Goal: Task Accomplishment & Management: Use online tool/utility

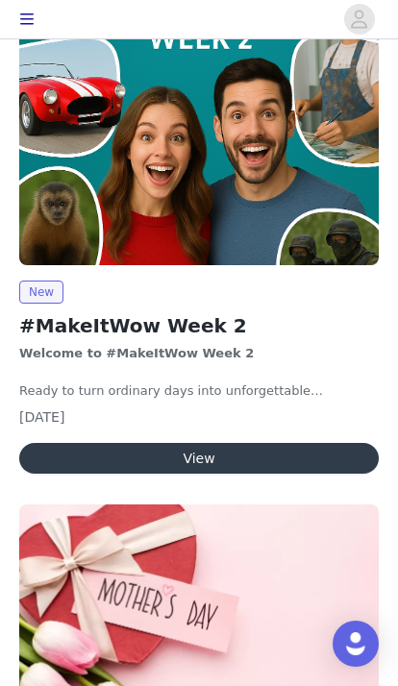
scroll to position [347, 0]
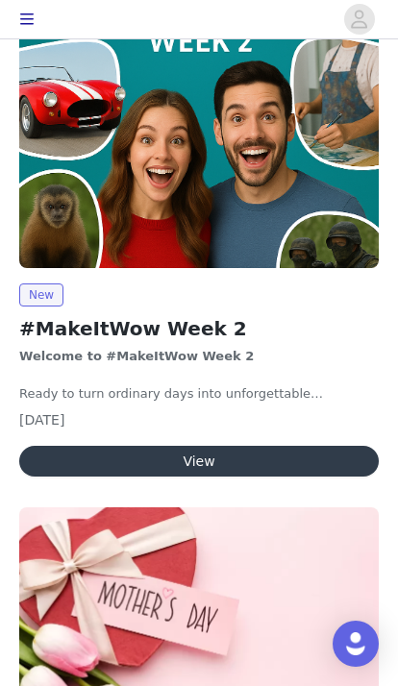
click at [328, 449] on button "View" at bounding box center [198, 461] width 359 height 31
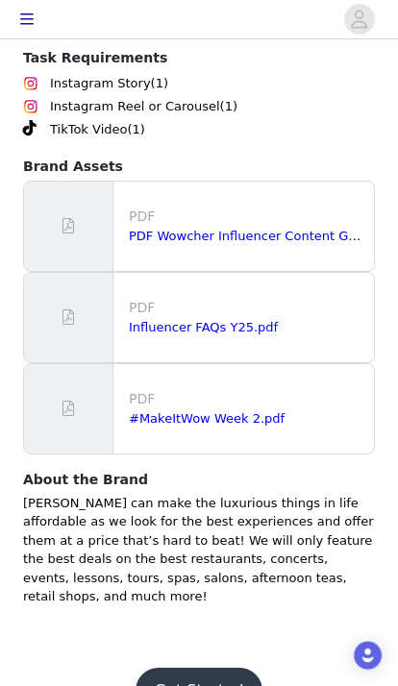
scroll to position [1278, 0]
click at [220, 668] on button "Get Started" at bounding box center [200, 691] width 128 height 46
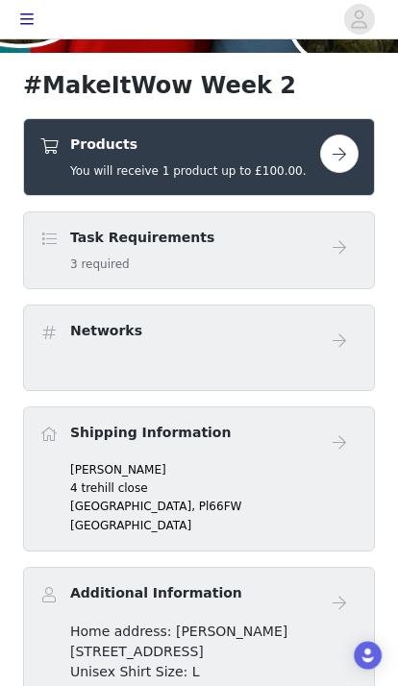
scroll to position [388, 0]
click at [336, 154] on button "button" at bounding box center [339, 154] width 38 height 38
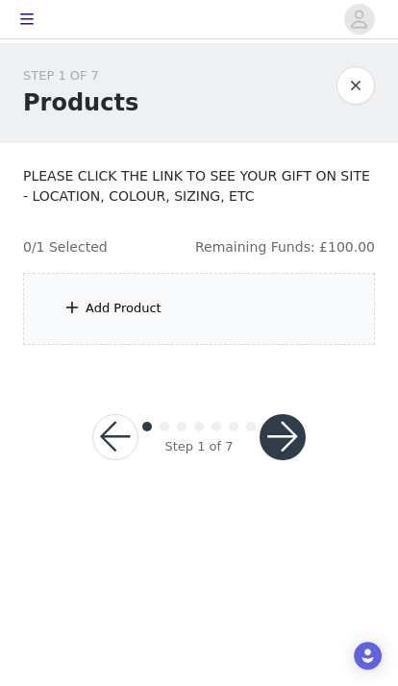
click at [138, 311] on div "Add Product" at bounding box center [124, 308] width 76 height 19
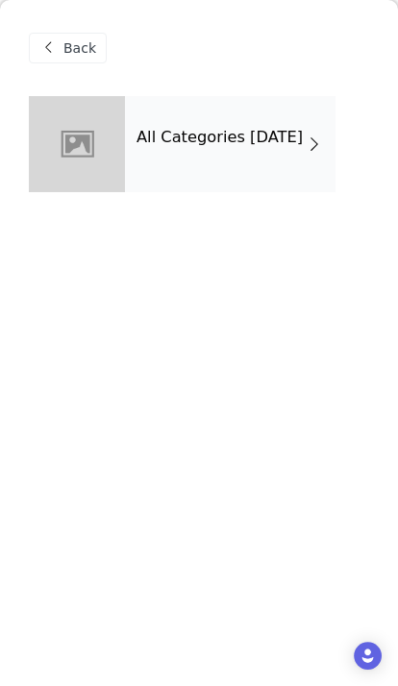
click at [248, 157] on div "All Categories [DATE]" at bounding box center [230, 144] width 210 height 96
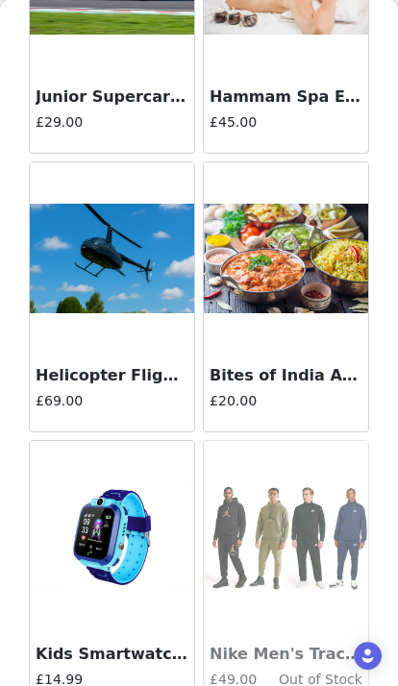
scroll to position [1330, 0]
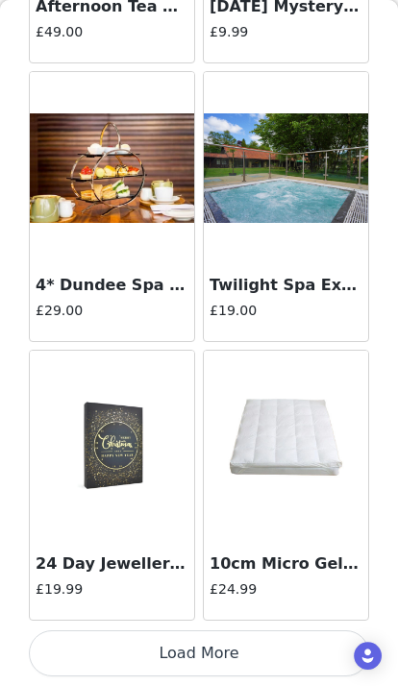
click at [255, 652] on button "Load More" at bounding box center [199, 653] width 340 height 46
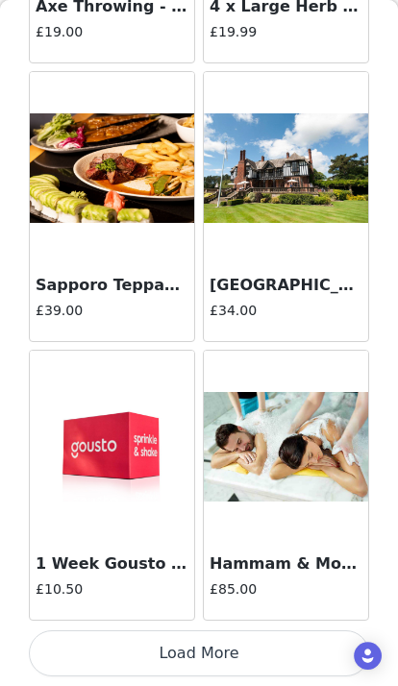
scroll to position [5041, 0]
click at [246, 656] on button "Load More" at bounding box center [199, 653] width 340 height 46
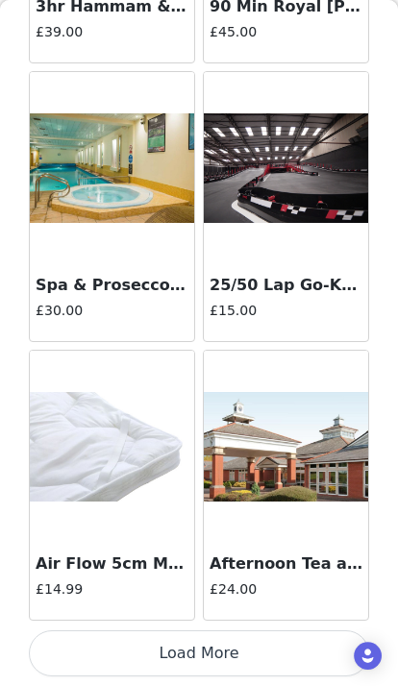
click at [220, 656] on button "Load More" at bounding box center [199, 653] width 340 height 46
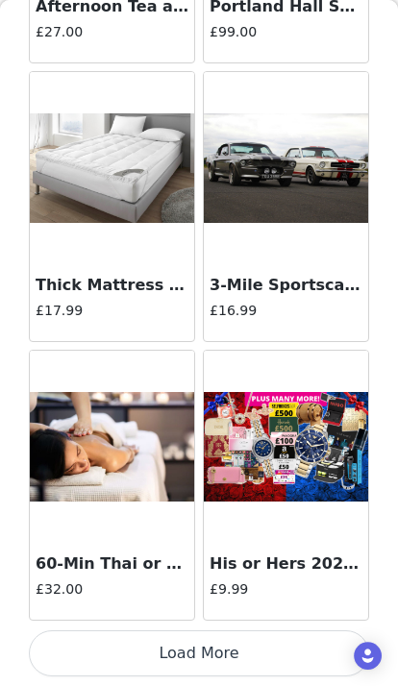
click at [216, 649] on button "Load More" at bounding box center [199, 653] width 340 height 46
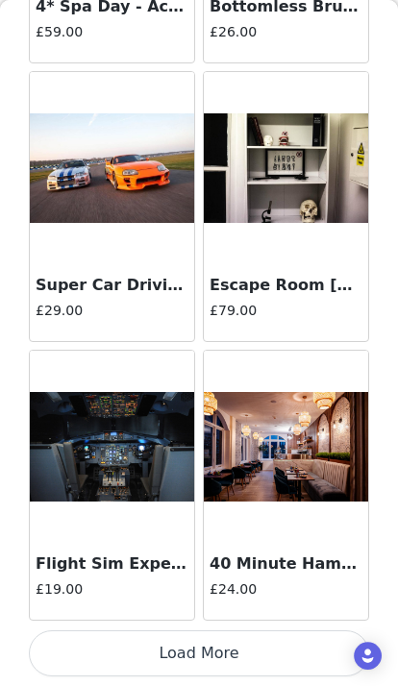
scroll to position [13402, 0]
click at [289, 657] on button "Load More" at bounding box center [199, 653] width 340 height 46
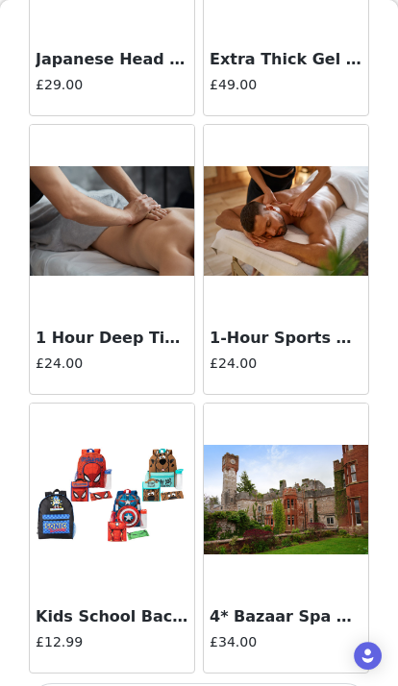
scroll to position [16189, 0]
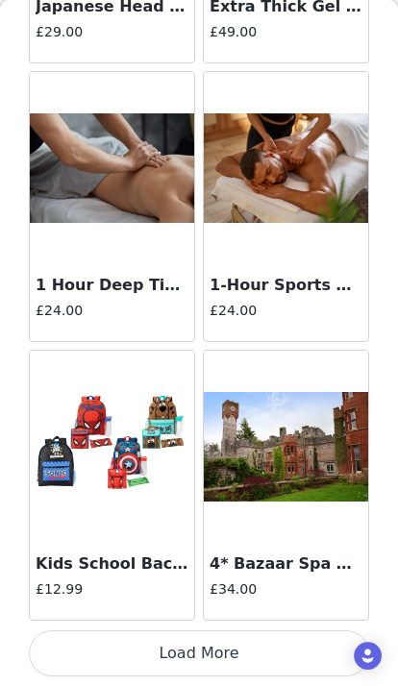
click at [251, 653] on button "Load More" at bounding box center [199, 653] width 340 height 46
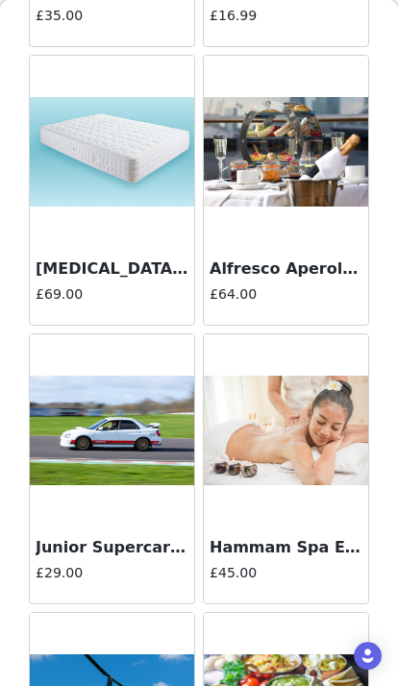
scroll to position [1055, 0]
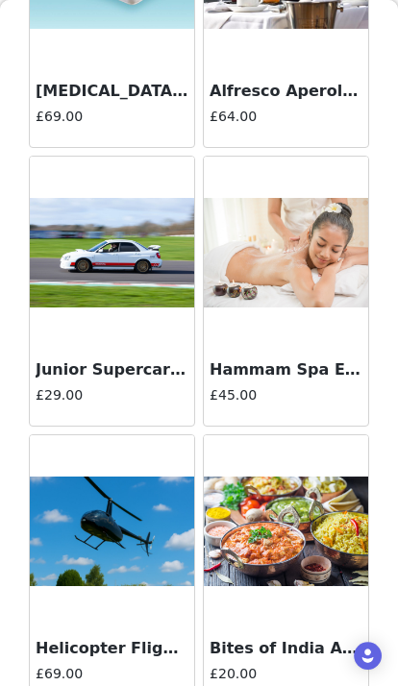
click at [116, 549] on img at bounding box center [112, 532] width 164 height 111
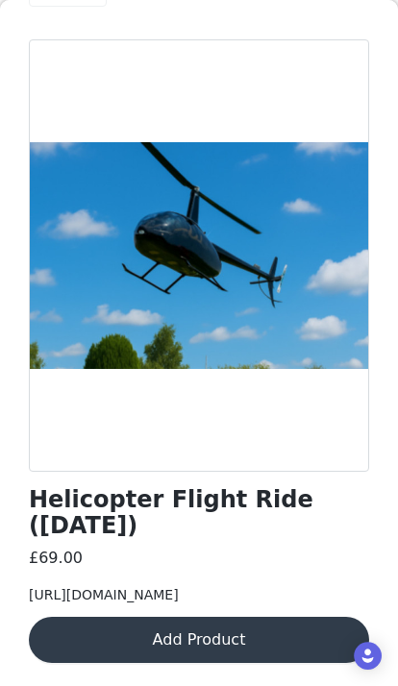
scroll to position [91, 0]
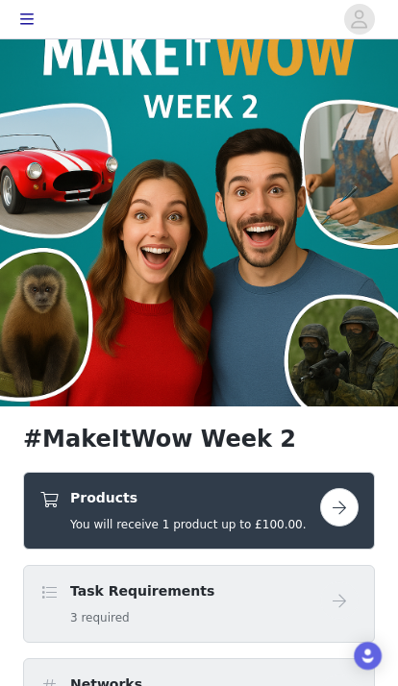
scroll to position [196, 0]
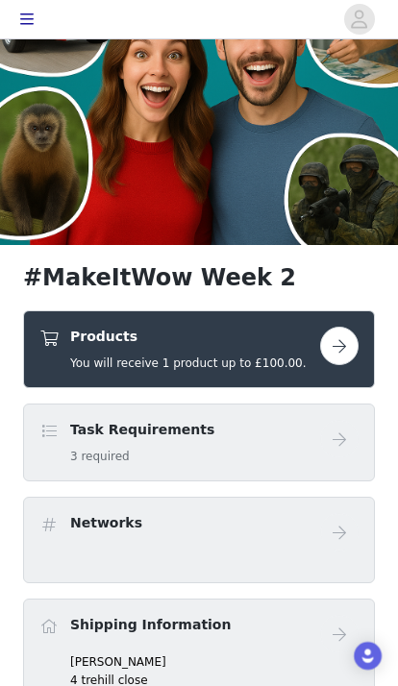
click at [346, 345] on button "button" at bounding box center [339, 346] width 38 height 38
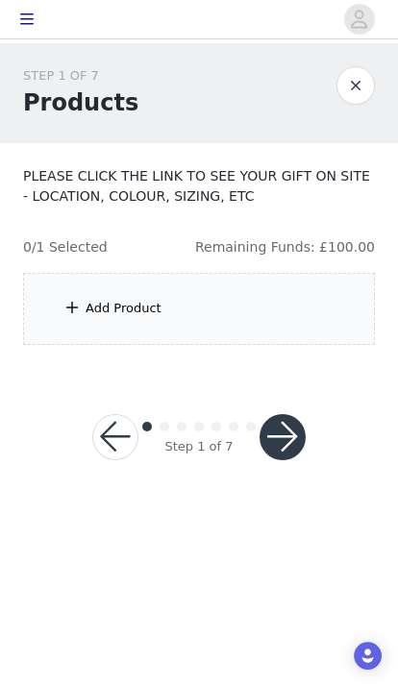
click at [226, 314] on div "Add Product" at bounding box center [199, 309] width 352 height 72
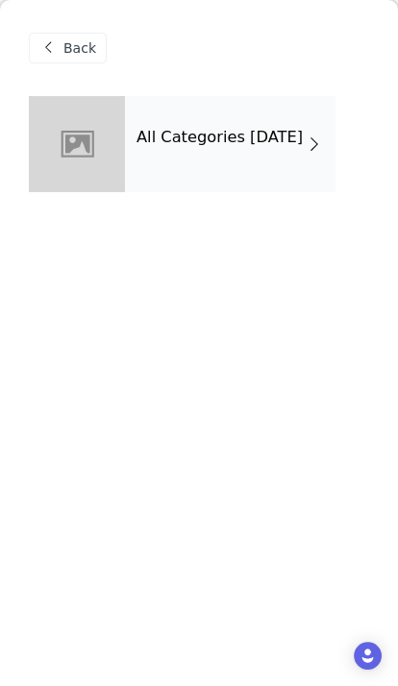
click at [287, 161] on div "All Categories [DATE]" at bounding box center [230, 144] width 210 height 96
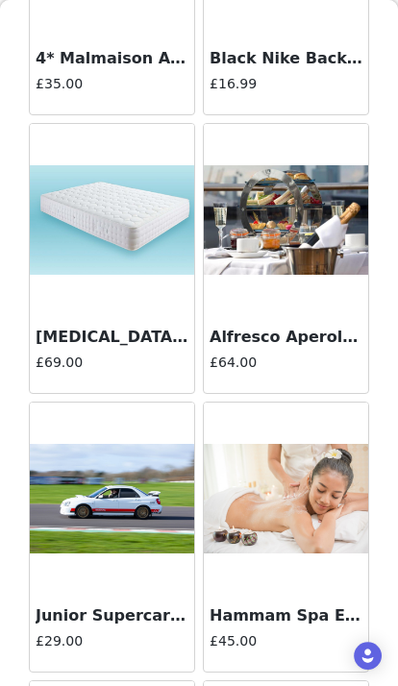
scroll to position [809, 0]
click at [308, 333] on h3 "Alfresco Aperol Afternoon Tea For 2 ([DATE])" at bounding box center [285, 337] width 153 height 23
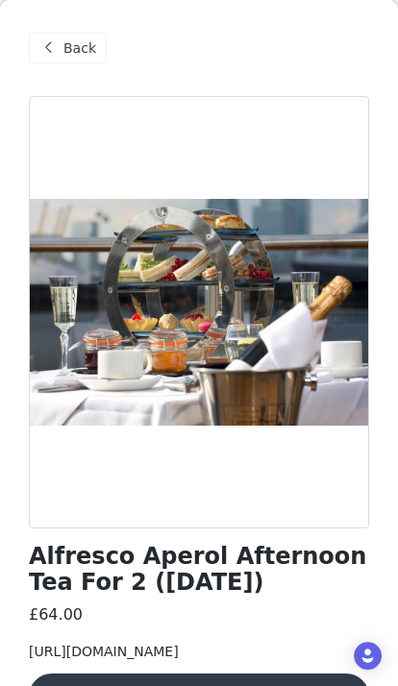
scroll to position [0, 0]
click at [63, 40] on span "Back" at bounding box center [79, 48] width 33 height 20
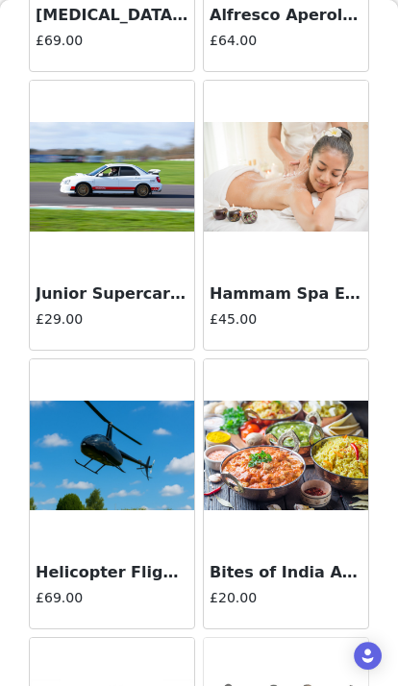
scroll to position [1228, 0]
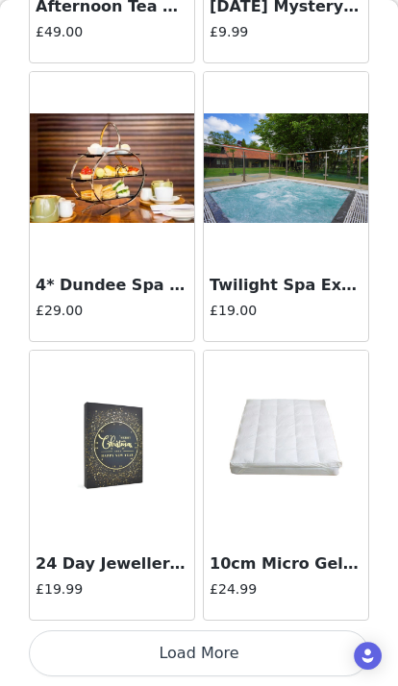
click at [228, 658] on button "Load More" at bounding box center [199, 653] width 340 height 46
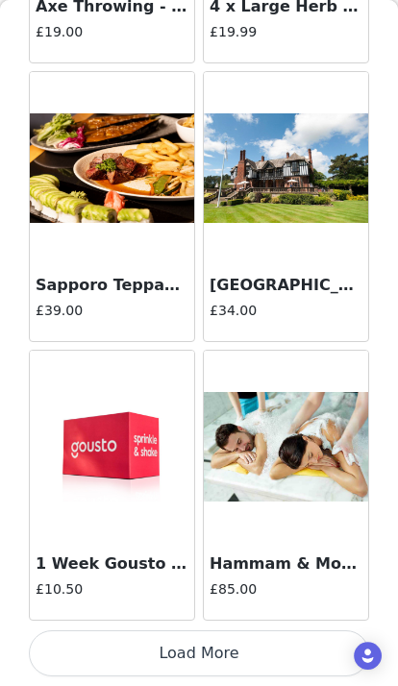
click at [271, 642] on button "Load More" at bounding box center [199, 653] width 340 height 46
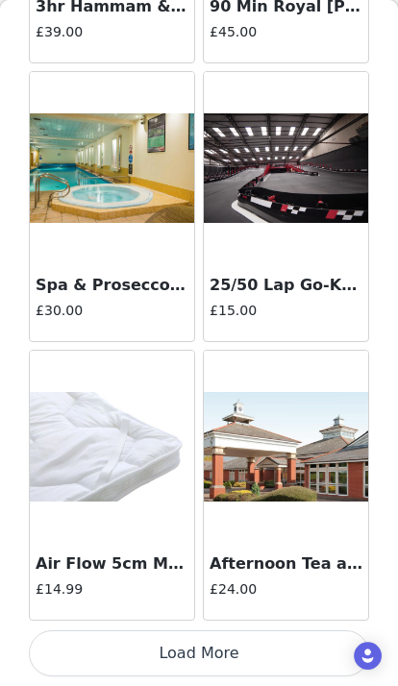
scroll to position [7828, 0]
click at [160, 651] on button "Load More" at bounding box center [199, 653] width 340 height 46
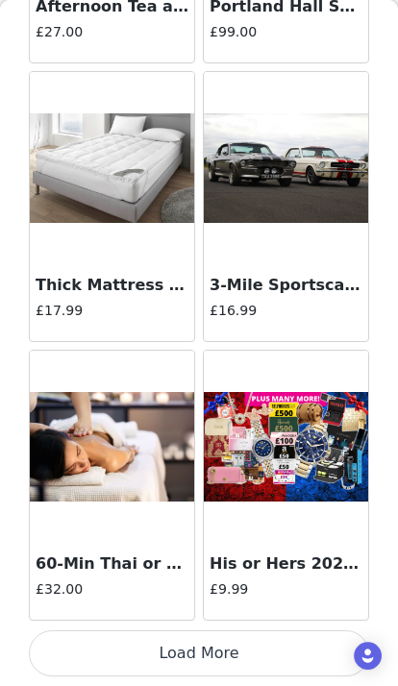
click at [178, 653] on button "Load More" at bounding box center [199, 653] width 340 height 46
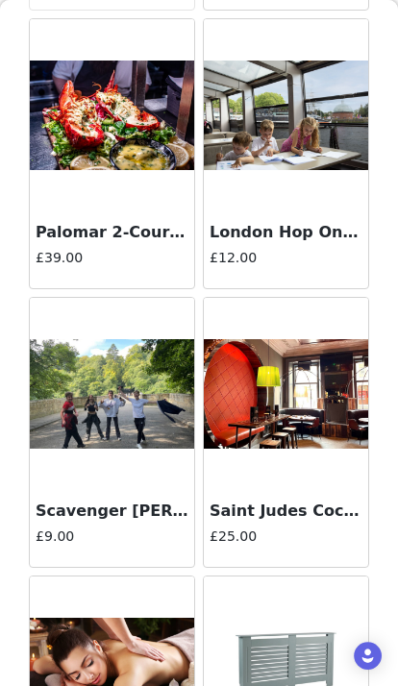
scroll to position [12341, 0]
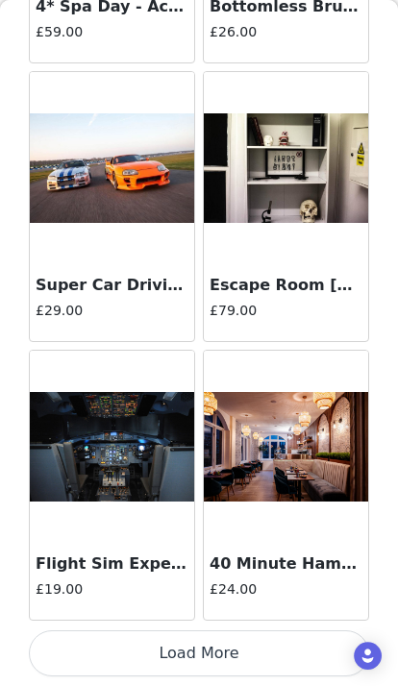
click at [169, 660] on button "Load More" at bounding box center [199, 653] width 340 height 46
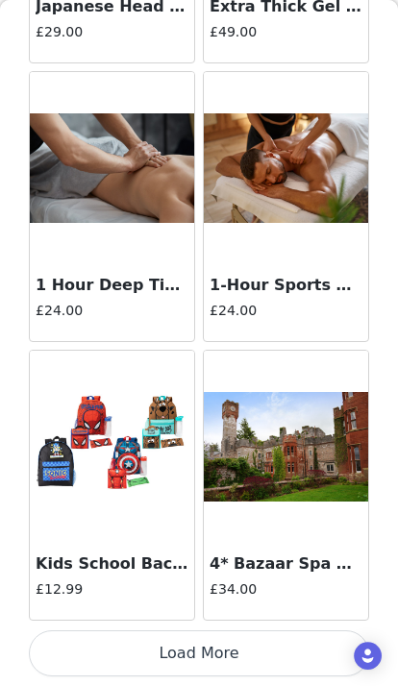
click at [173, 659] on button "Load More" at bounding box center [199, 653] width 340 height 46
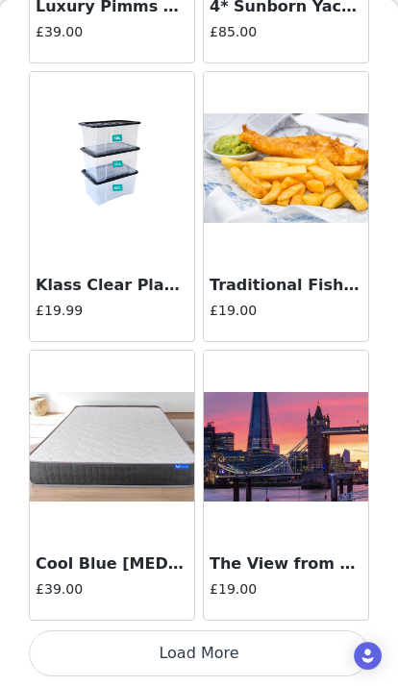
scroll to position [18976, 0]
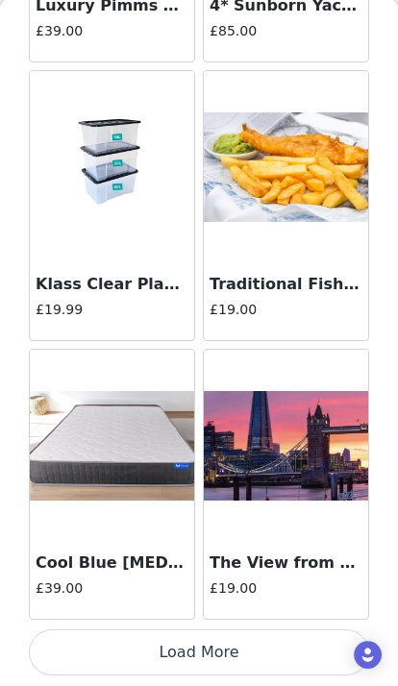
click at [264, 660] on button "Load More" at bounding box center [199, 653] width 340 height 46
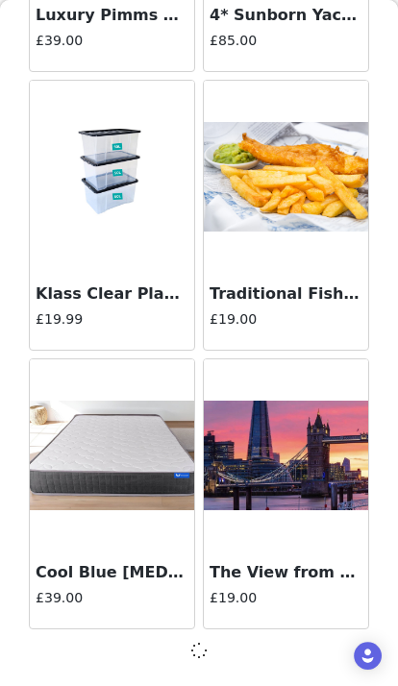
scroll to position [18967, 0]
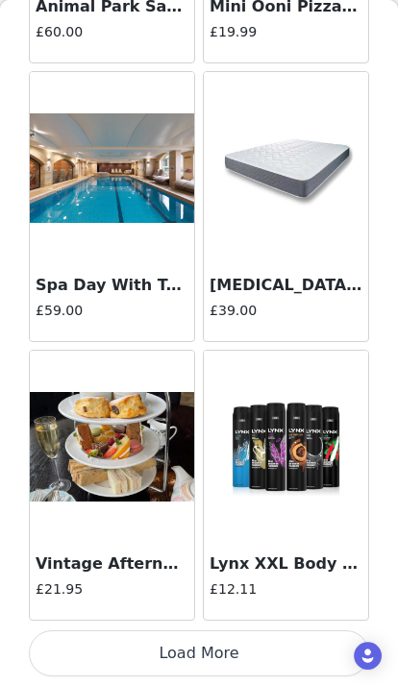
click at [249, 656] on button "Load More" at bounding box center [199, 653] width 340 height 46
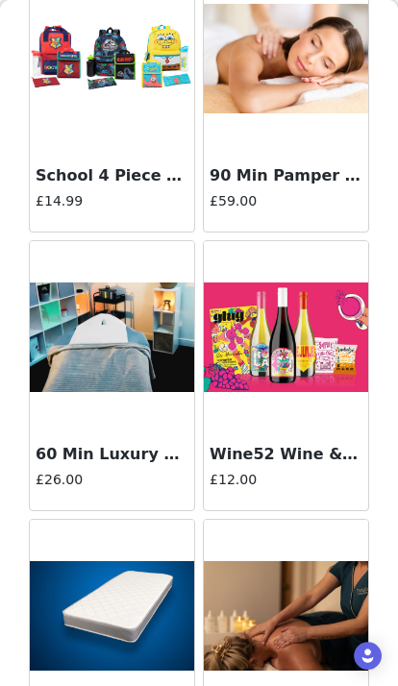
scroll to position [24143, 0]
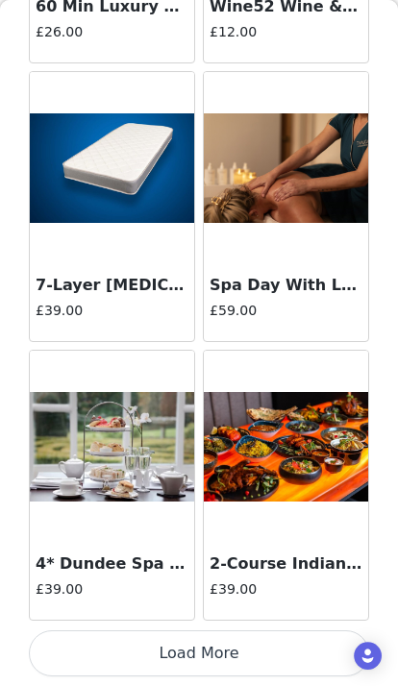
click at [293, 652] on button "Load More" at bounding box center [199, 653] width 340 height 46
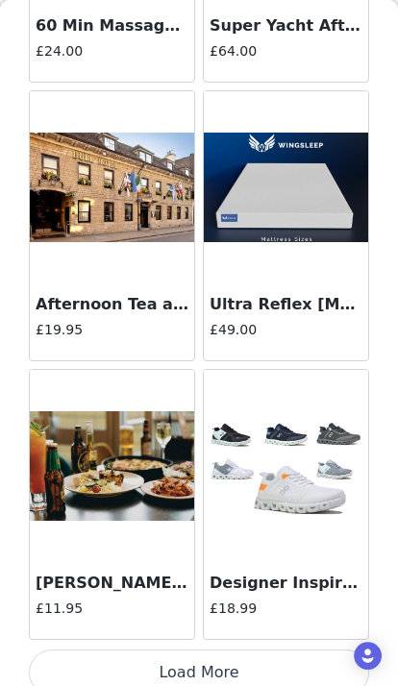
scroll to position [27319, 0]
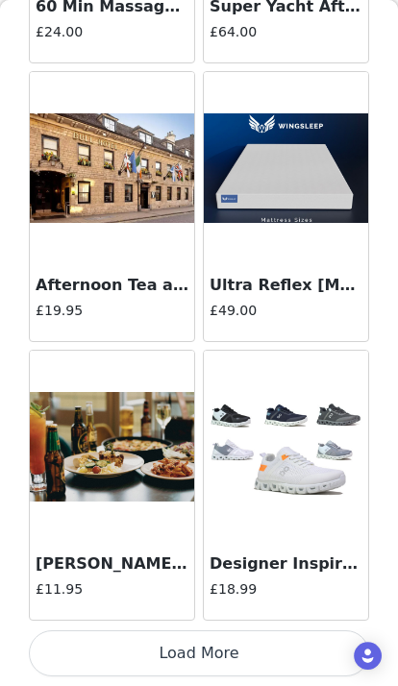
click at [145, 655] on button "Load More" at bounding box center [199, 653] width 340 height 46
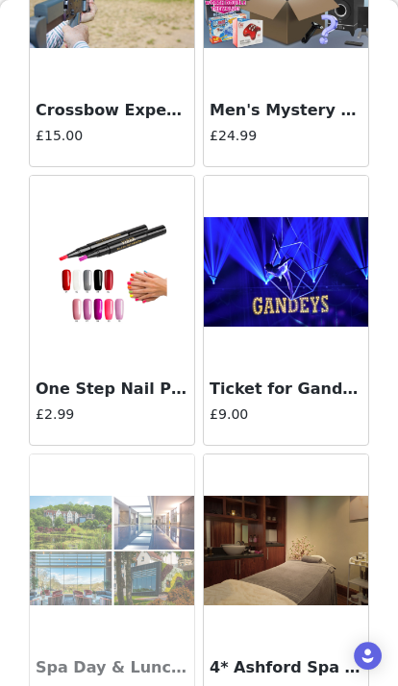
scroll to position [28363, 0]
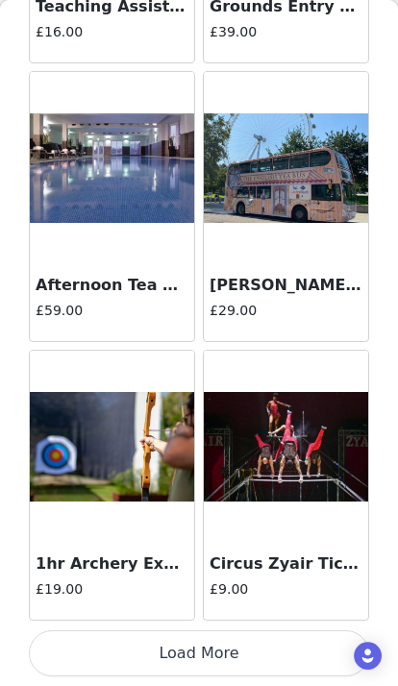
click at [254, 674] on button "Load More" at bounding box center [199, 653] width 340 height 46
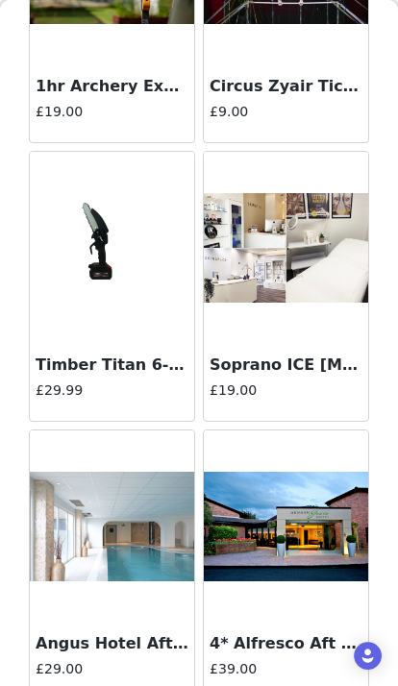
scroll to position [30614, 0]
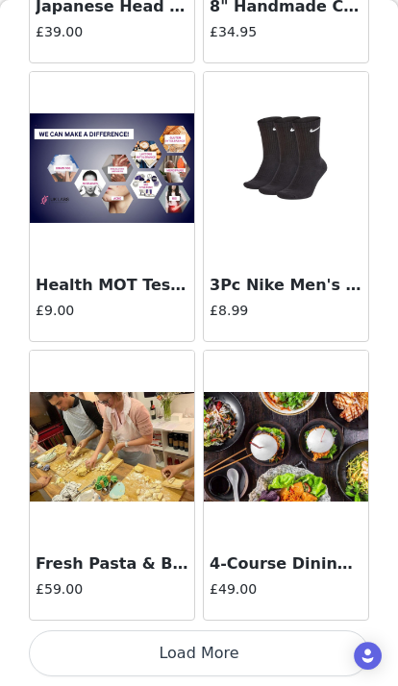
click at [290, 664] on button "Load More" at bounding box center [199, 653] width 340 height 46
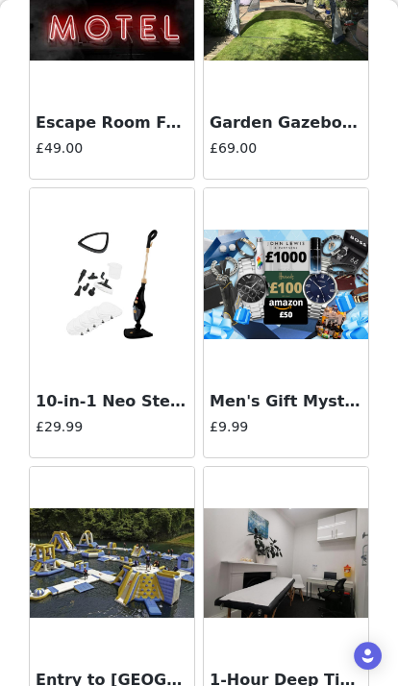
scroll to position [35356, 0]
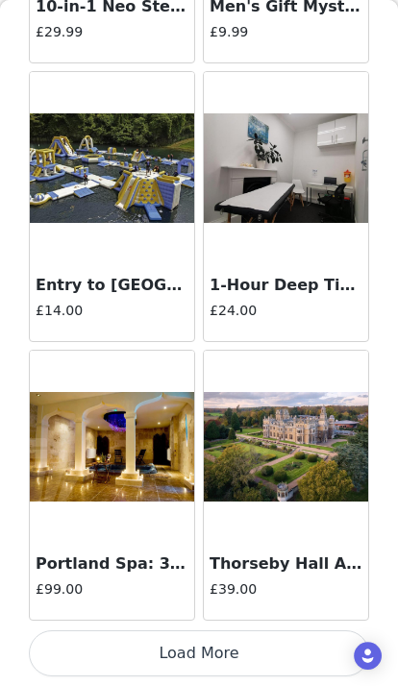
click at [161, 659] on button "Load More" at bounding box center [199, 653] width 340 height 46
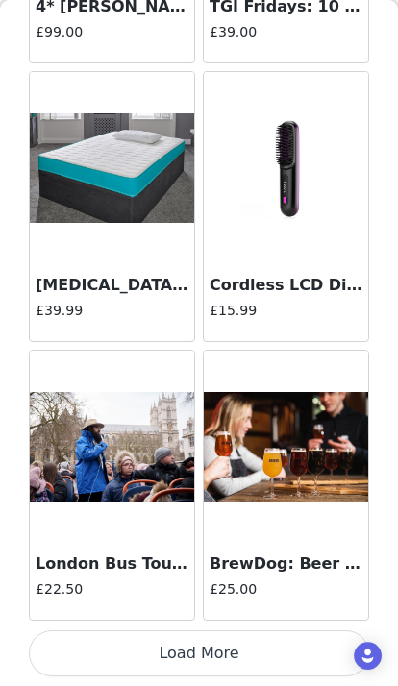
scroll to position [38484, 0]
click at [177, 640] on button "Load More" at bounding box center [199, 653] width 340 height 46
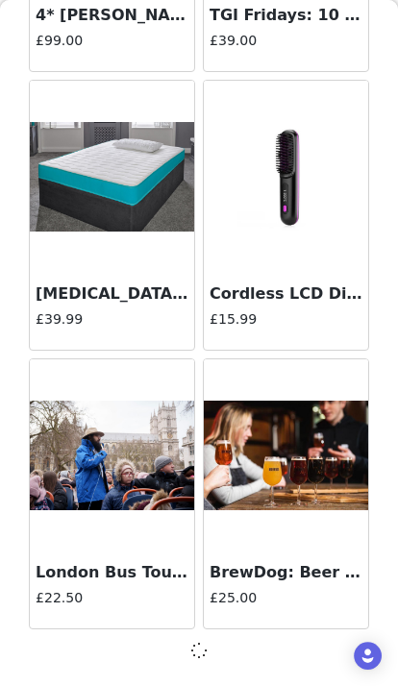
scroll to position [38476, 0]
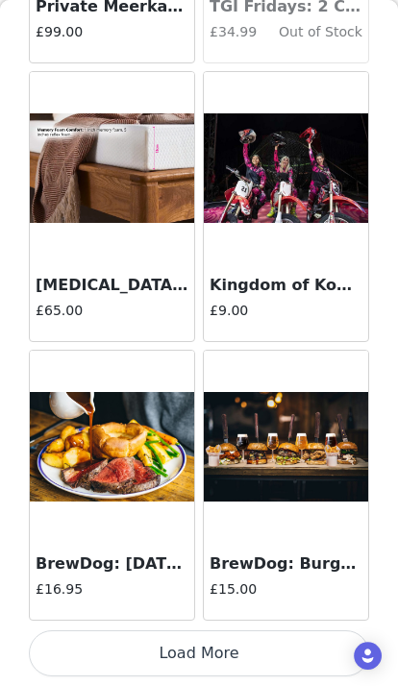
click at [177, 659] on button "Load More" at bounding box center [199, 653] width 340 height 46
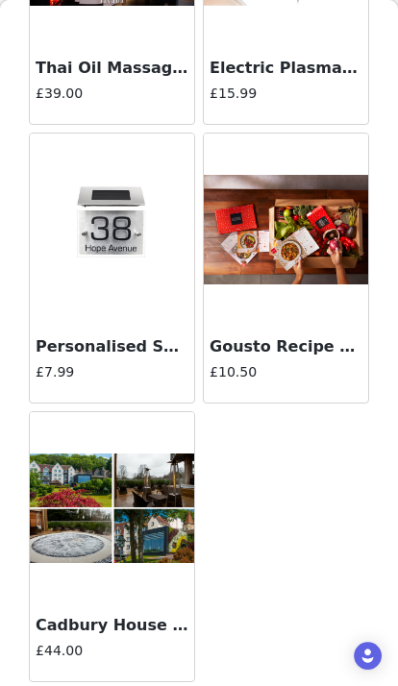
scroll to position [43718, 0]
